Goal: Communication & Community: Connect with others

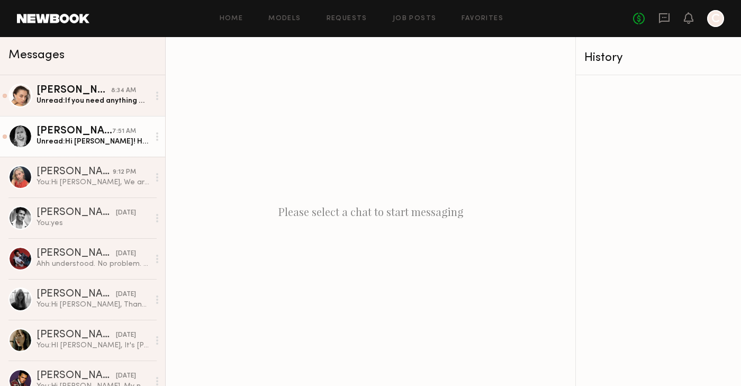
click at [55, 143] on div "Unread: Hi [PERSON_NAME]! Hope you are well. I’m already booked for [DATE] unfo…" at bounding box center [93, 142] width 113 height 10
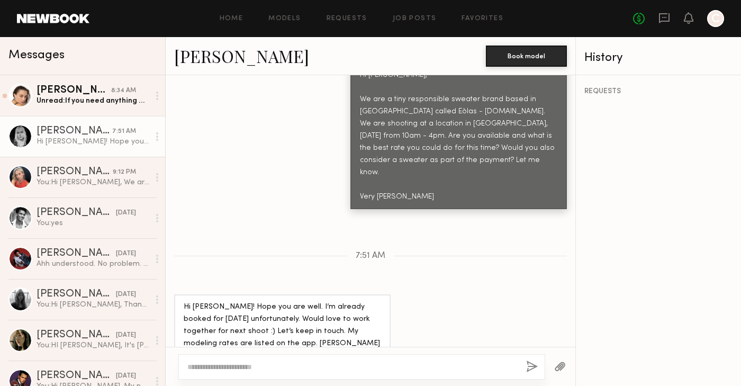
scroll to position [553, 0]
click at [37, 129] on div "Anna E." at bounding box center [75, 131] width 76 height 11
click at [20, 136] on div at bounding box center [20, 136] width 24 height 24
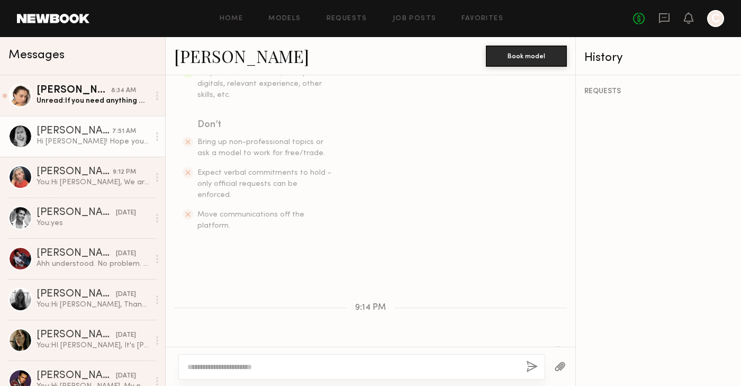
click at [210, 63] on link "Anna E." at bounding box center [241, 55] width 135 height 23
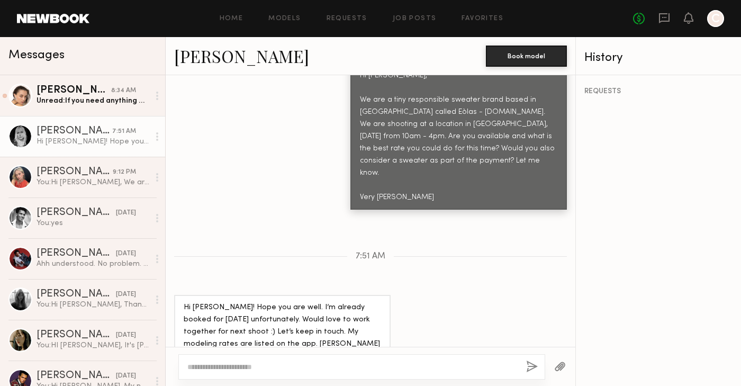
scroll to position [0, 0]
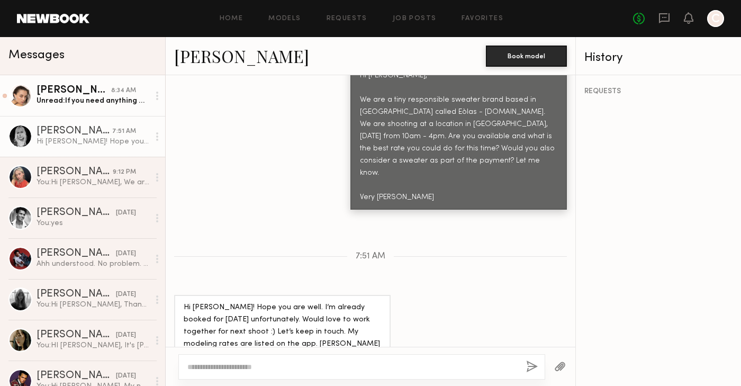
click at [59, 101] on div "Unread: If you need anything more you can check my ig @alwaysbecara" at bounding box center [93, 101] width 113 height 10
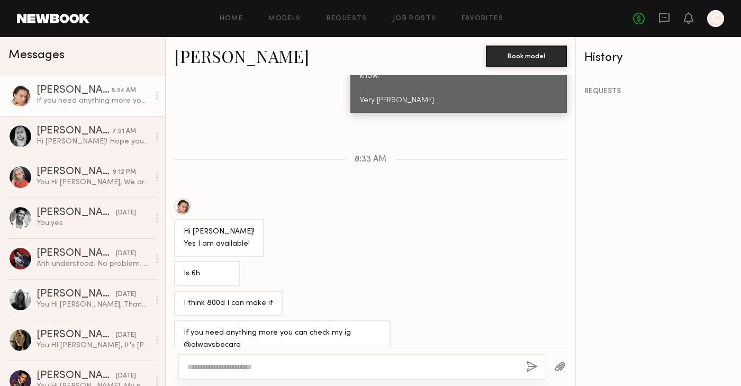
click at [53, 88] on div "Cara L." at bounding box center [74, 90] width 75 height 11
click at [201, 57] on link "Cara L." at bounding box center [241, 55] width 135 height 23
click at [191, 59] on link "Cara L." at bounding box center [241, 55] width 135 height 23
